Goal: Use online tool/utility

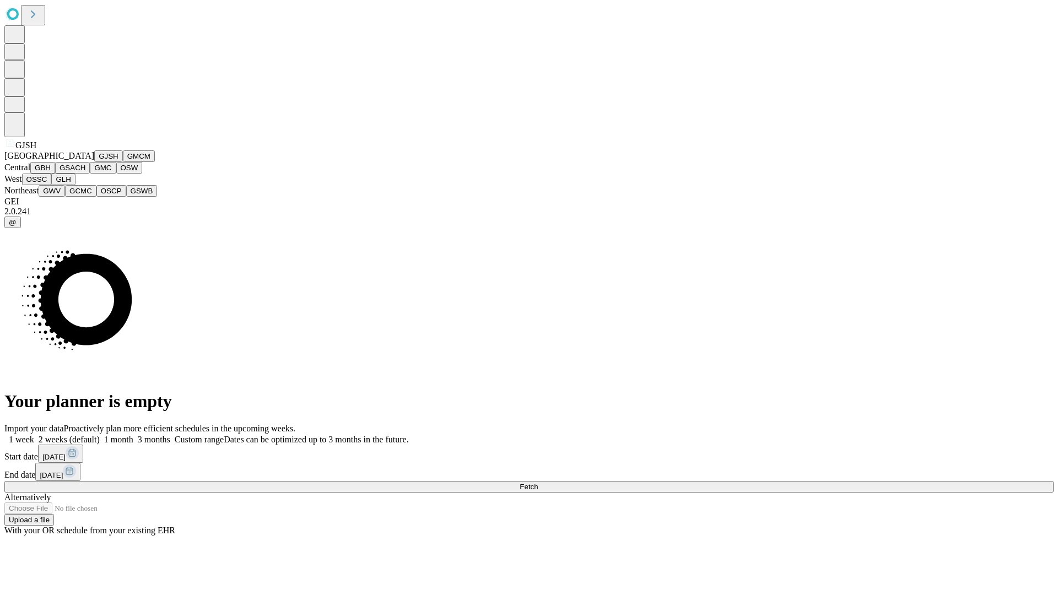
click at [94, 162] on button "GJSH" at bounding box center [108, 156] width 29 height 12
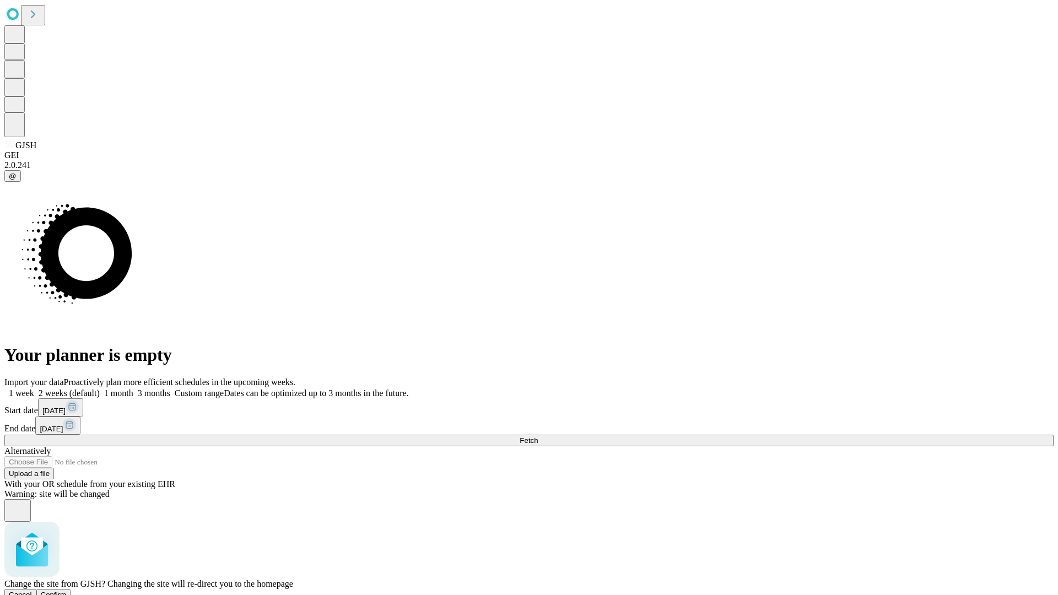
click at [67, 591] on span "Confirm" at bounding box center [54, 595] width 26 height 8
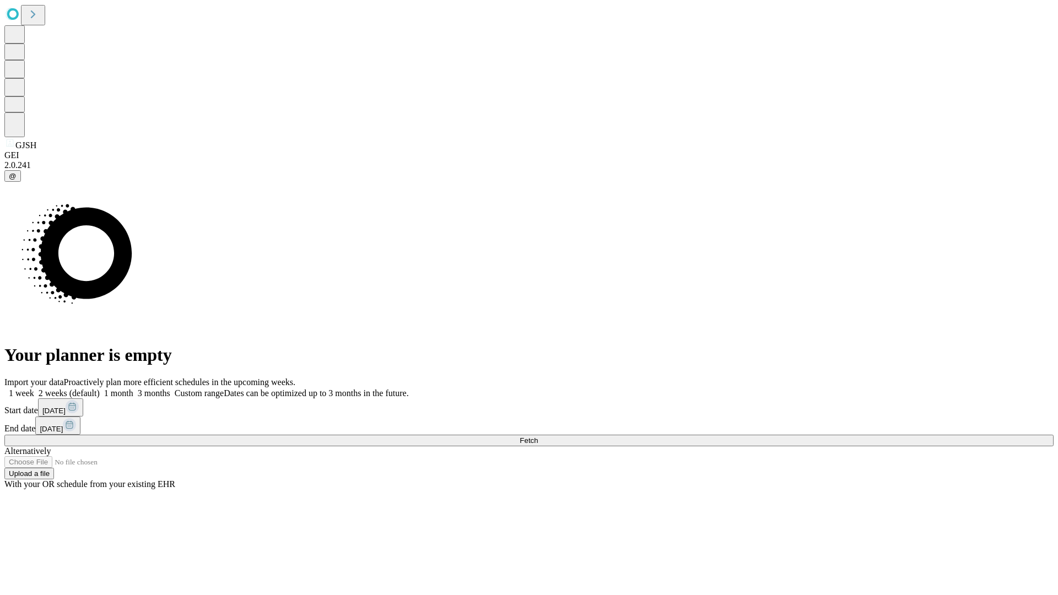
click at [100, 389] on label "2 weeks (default)" at bounding box center [67, 393] width 66 height 9
click at [538, 437] on span "Fetch" at bounding box center [529, 441] width 18 height 8
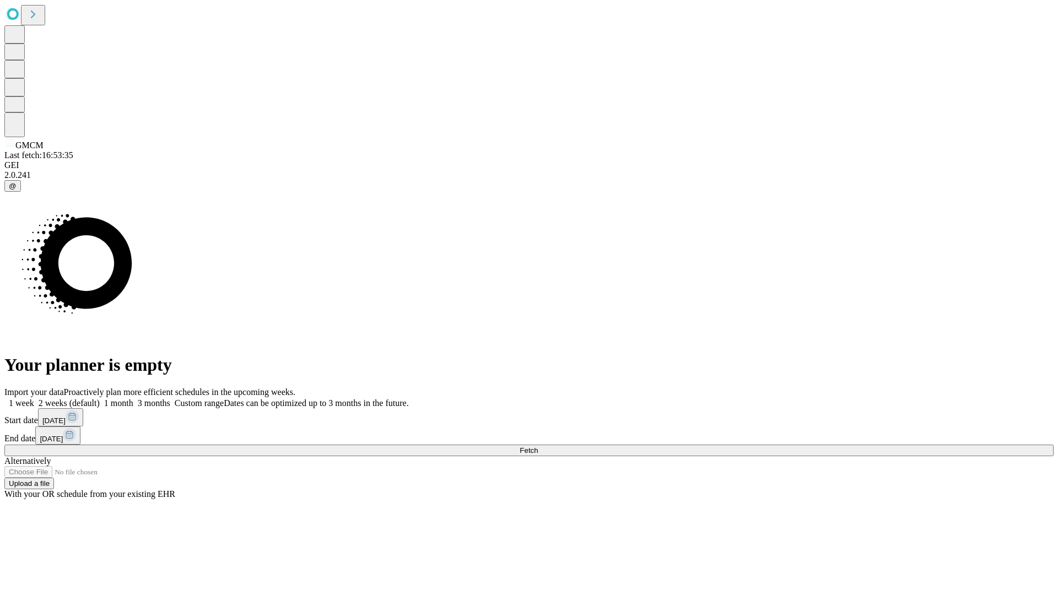
click at [100, 399] on label "2 weeks (default)" at bounding box center [67, 403] width 66 height 9
click at [538, 447] on span "Fetch" at bounding box center [529, 451] width 18 height 8
click at [100, 399] on label "2 weeks (default)" at bounding box center [67, 403] width 66 height 9
click at [538, 447] on span "Fetch" at bounding box center [529, 451] width 18 height 8
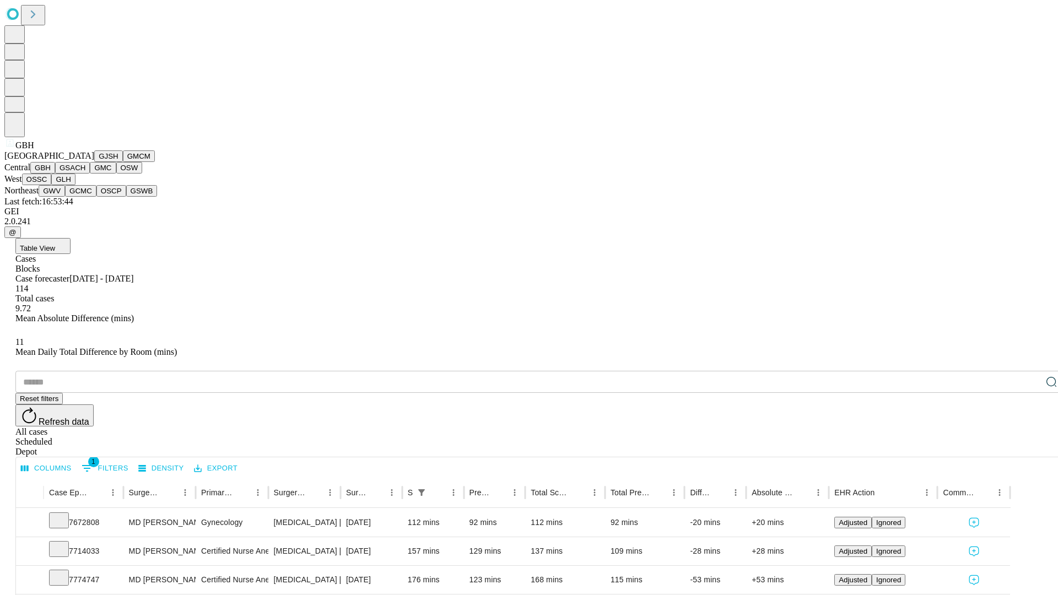
click at [85, 174] on button "GSACH" at bounding box center [72, 168] width 35 height 12
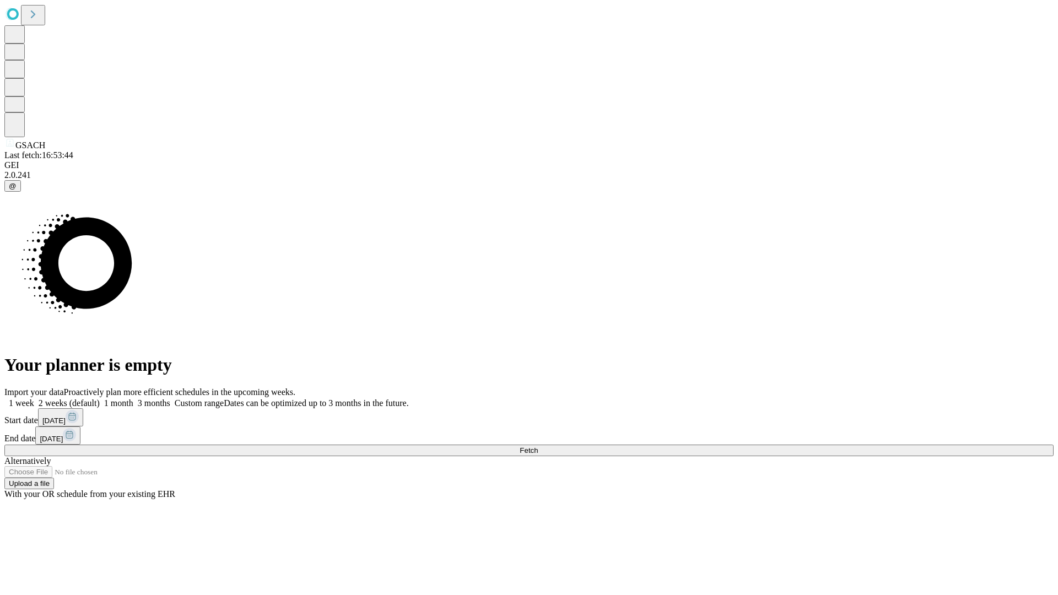
click at [100, 399] on label "2 weeks (default)" at bounding box center [67, 403] width 66 height 9
click at [538, 447] on span "Fetch" at bounding box center [529, 451] width 18 height 8
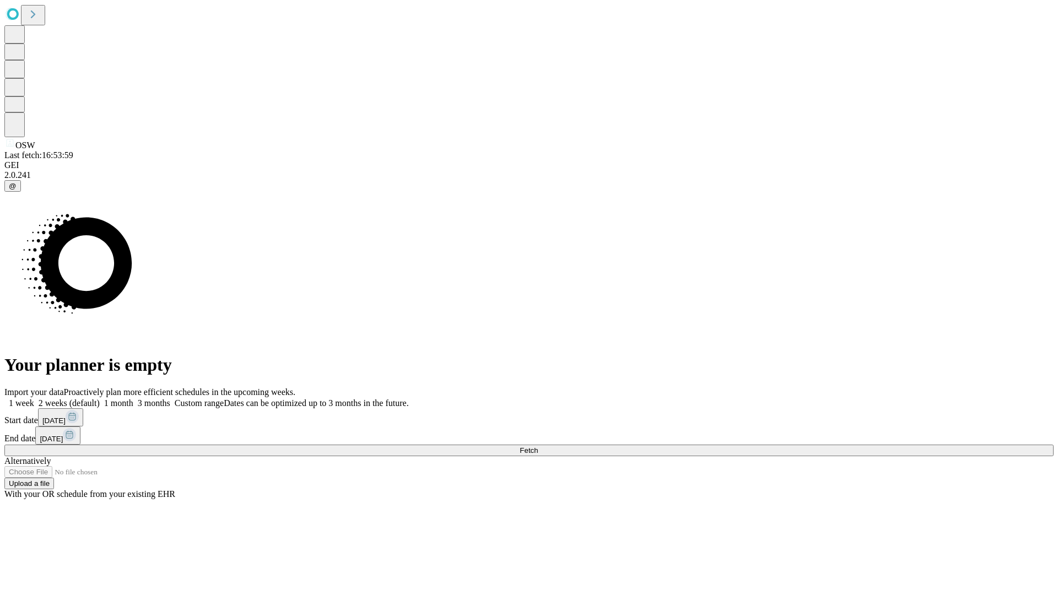
click at [538, 447] on span "Fetch" at bounding box center [529, 451] width 18 height 8
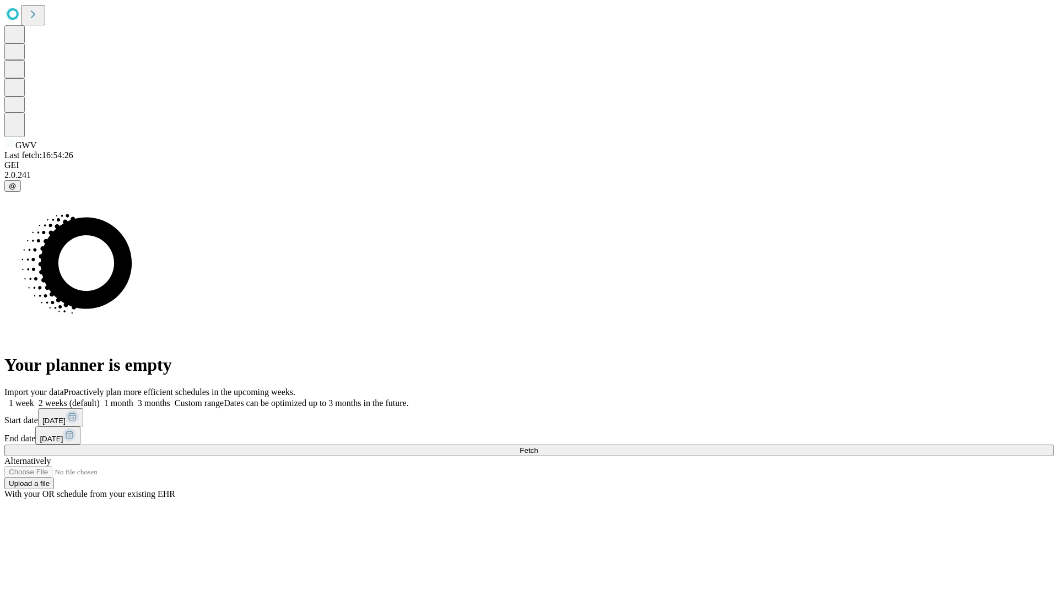
click at [100, 399] on label "2 weeks (default)" at bounding box center [67, 403] width 66 height 9
click at [538, 447] on span "Fetch" at bounding box center [529, 451] width 18 height 8
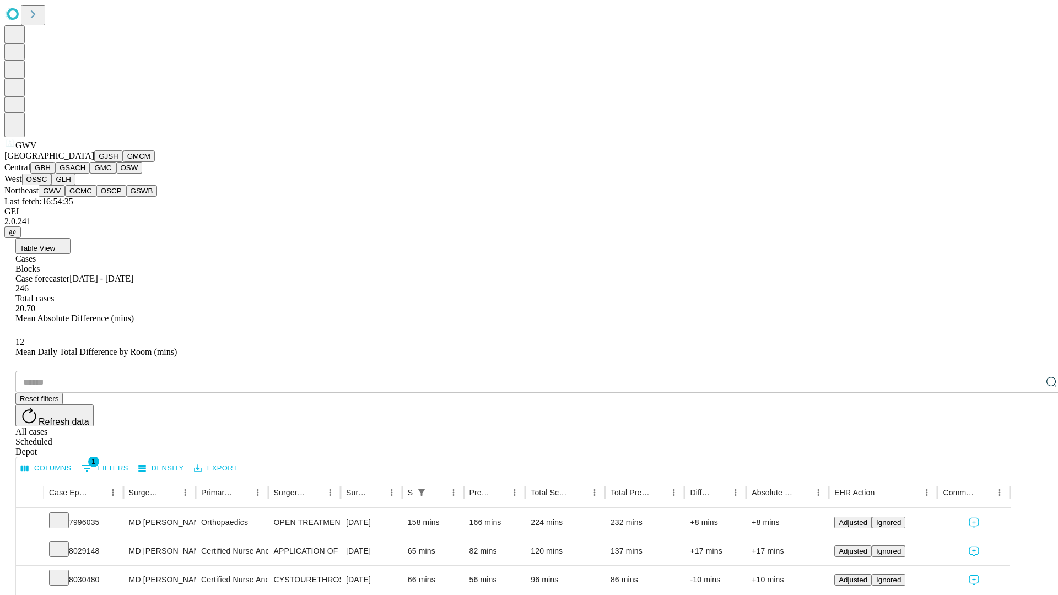
click at [85, 197] on button "GCMC" at bounding box center [80, 191] width 31 height 12
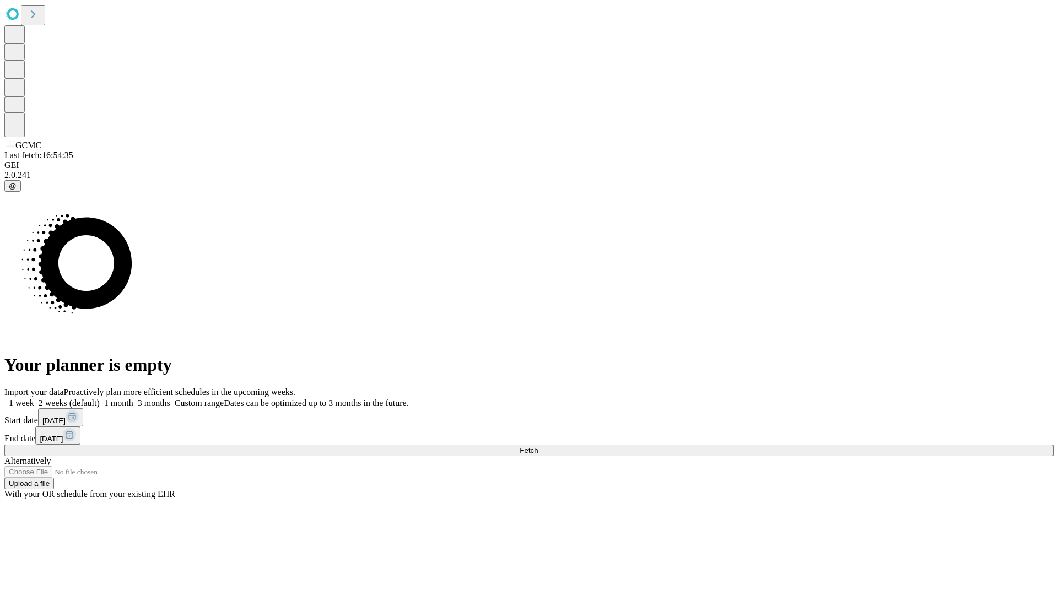
click at [100, 399] on label "2 weeks (default)" at bounding box center [67, 403] width 66 height 9
click at [538, 447] on span "Fetch" at bounding box center [529, 451] width 18 height 8
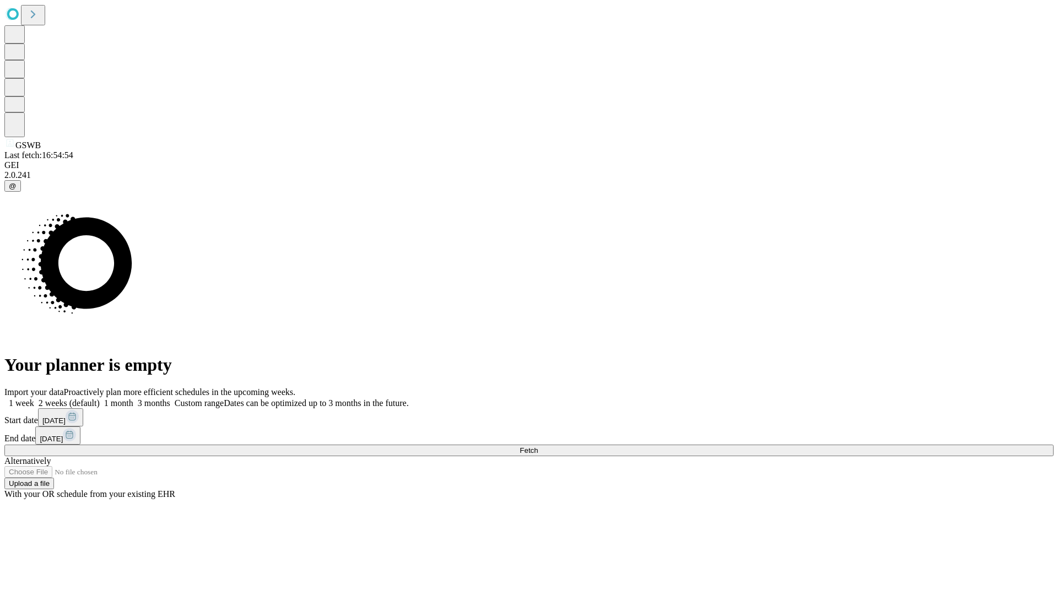
click at [100, 399] on label "2 weeks (default)" at bounding box center [67, 403] width 66 height 9
click at [538, 447] on span "Fetch" at bounding box center [529, 451] width 18 height 8
